Goal: Task Accomplishment & Management: Manage account settings

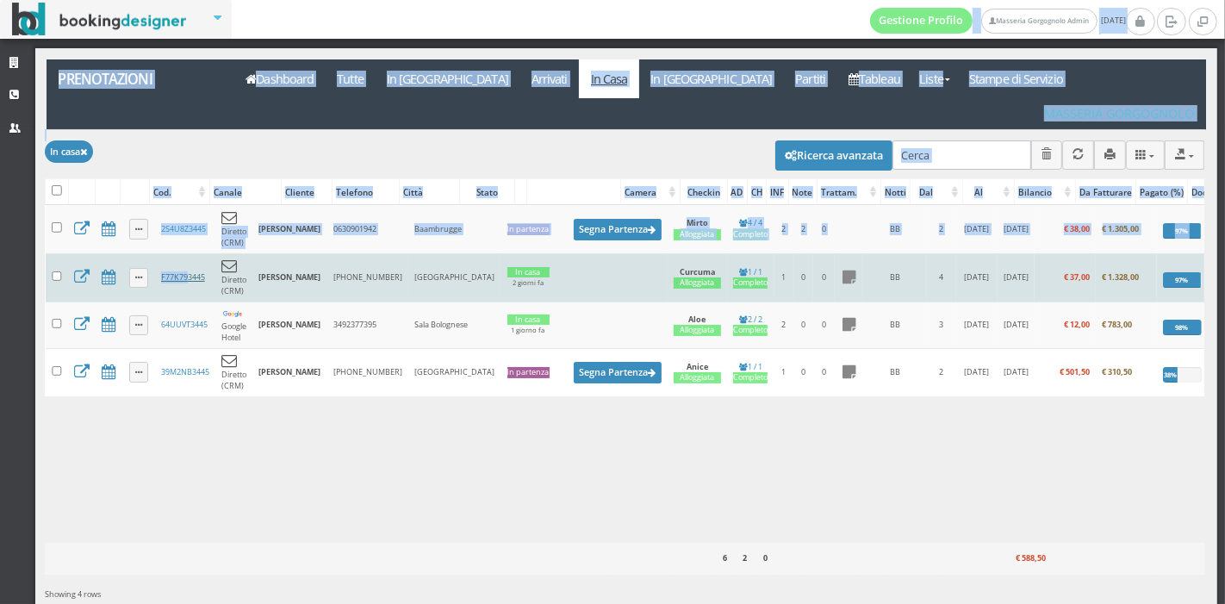
click at [187, 231] on div "Gestione Profilo Masseria Gorgognolo Admin domenica, 07 settembre Strutture CRM…" at bounding box center [612, 302] width 1225 height 604
click at [187, 271] on link "F77K793445" at bounding box center [183, 276] width 44 height 11
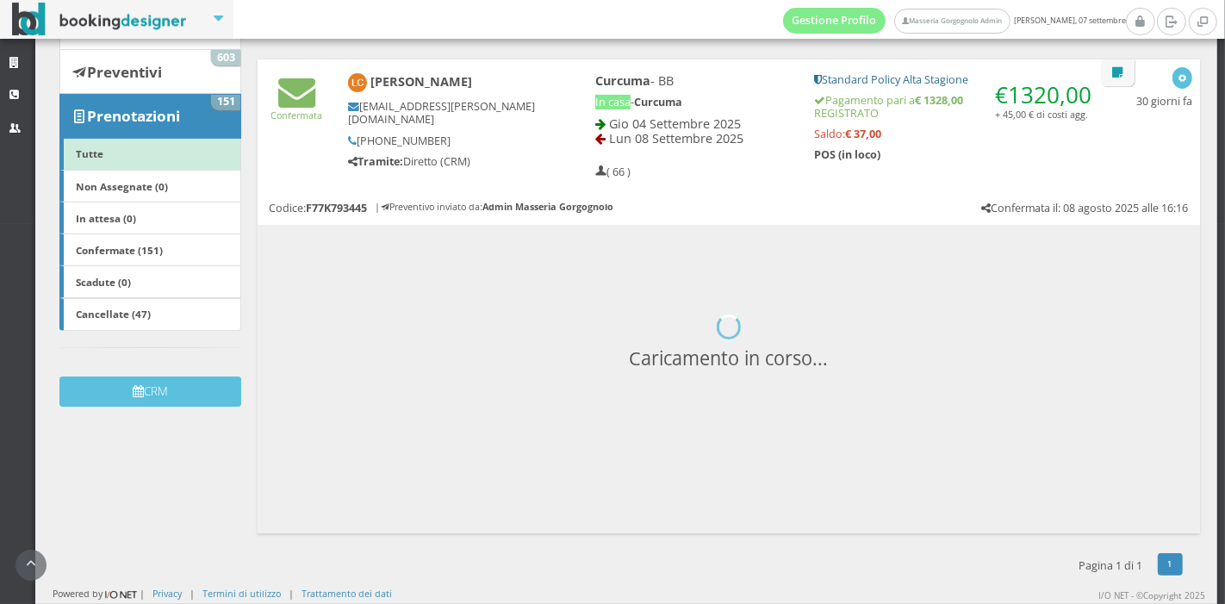
scroll to position [221, 0]
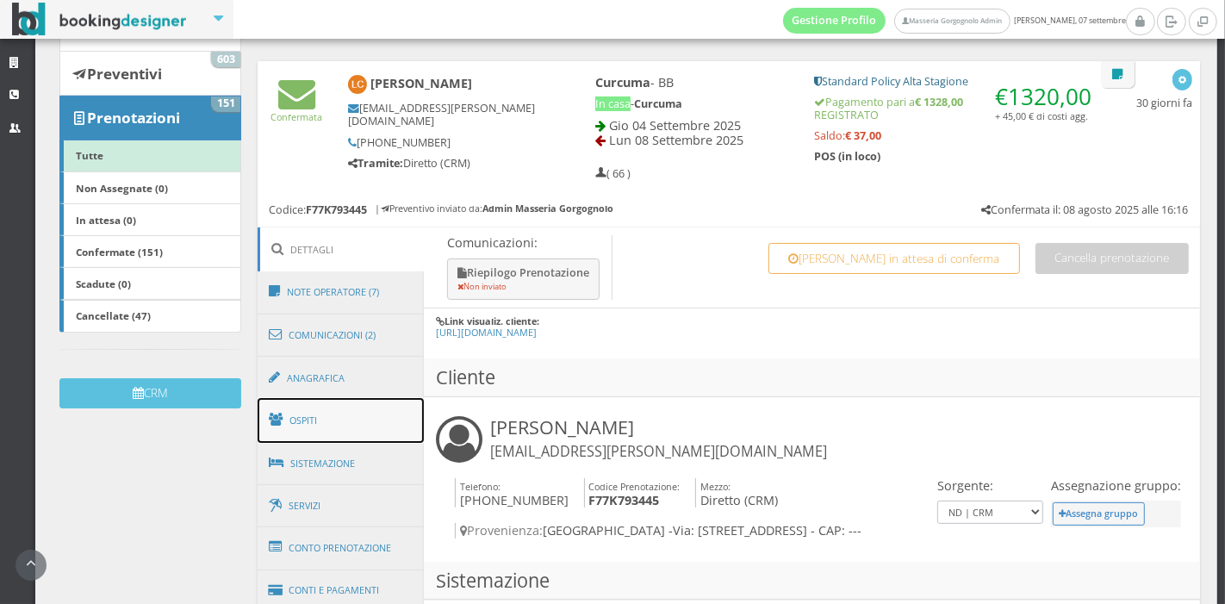
click at [345, 418] on link "Ospiti" at bounding box center [341, 420] width 167 height 45
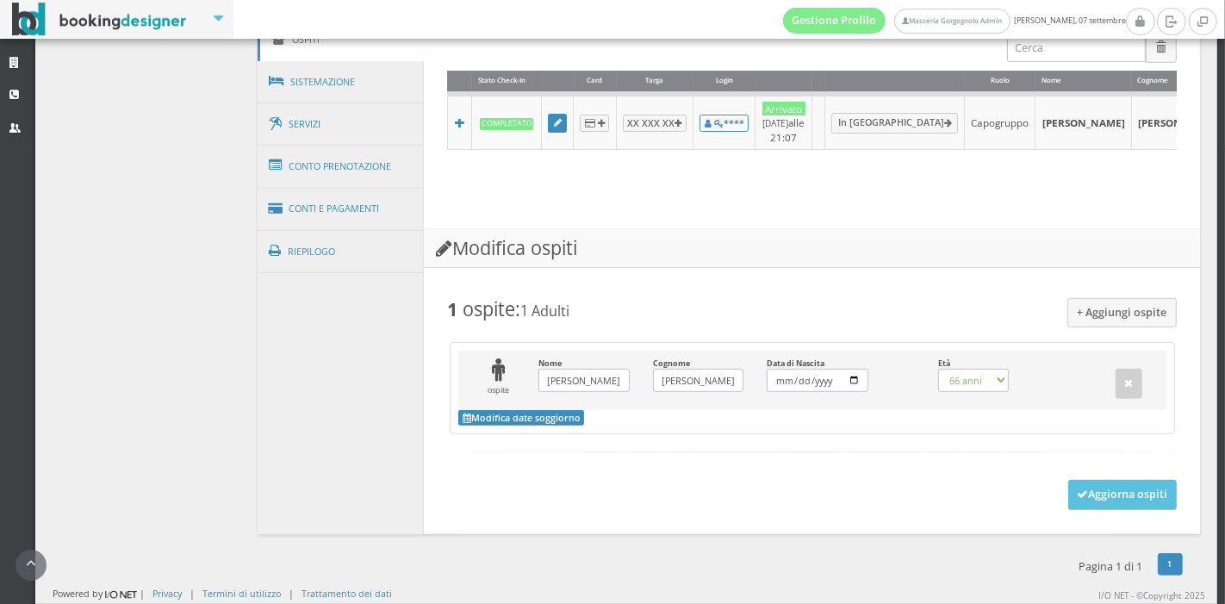
scroll to position [657, 0]
